Goal: Answer question/provide support

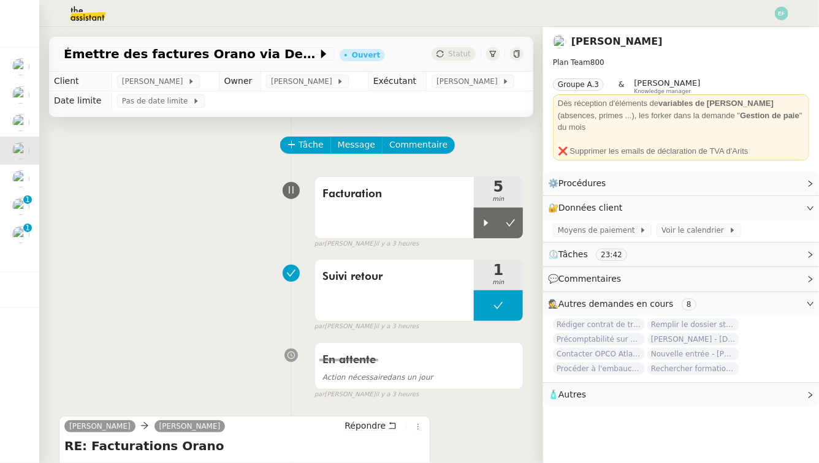
scroll to position [45, 0]
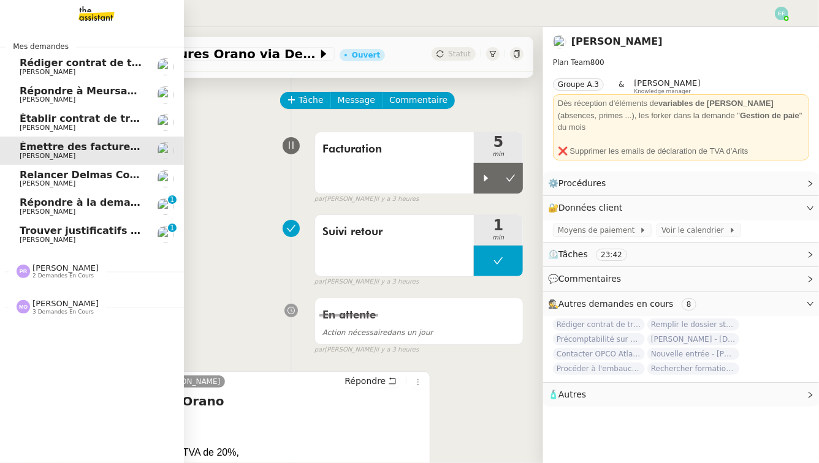
click at [45, 240] on span "[PERSON_NAME]" at bounding box center [48, 240] width 56 height 8
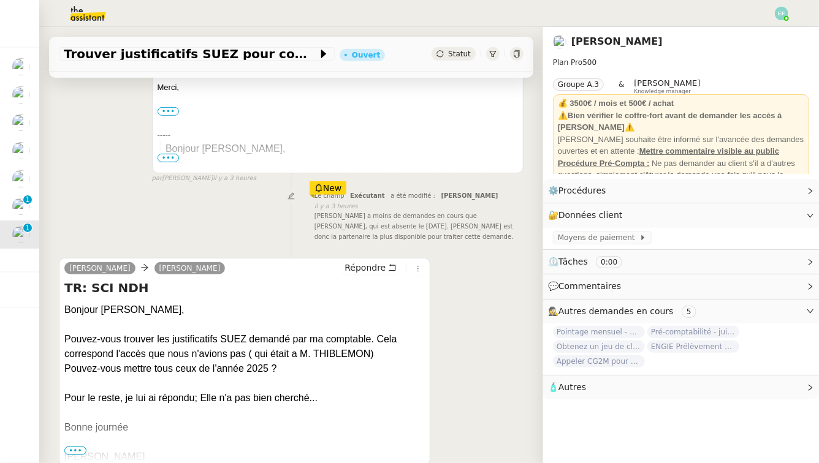
scroll to position [343, 0]
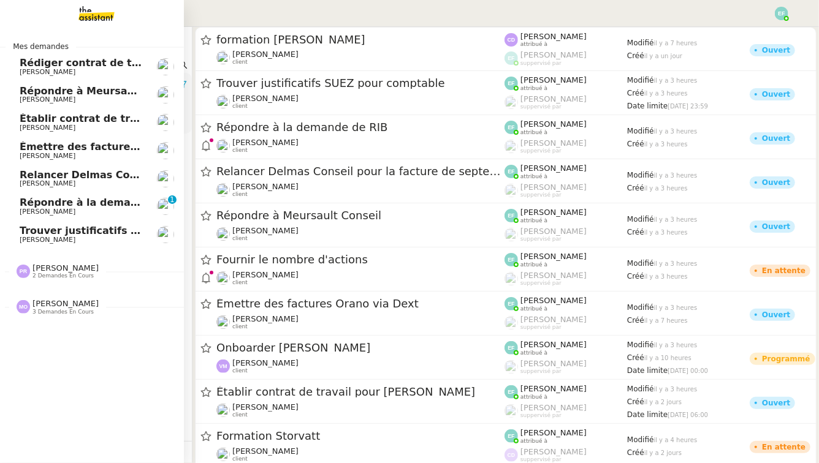
click at [47, 200] on span "Répondre à la demande de RIB" at bounding box center [105, 203] width 170 height 12
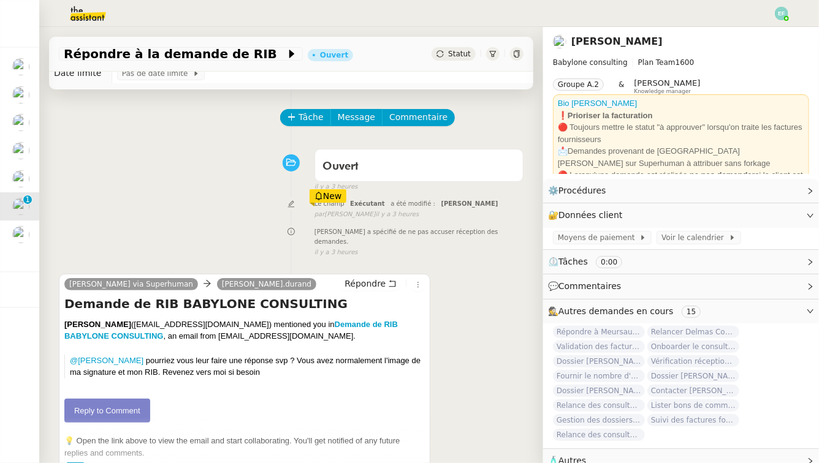
scroll to position [29, 0]
